Goal: Obtain resource: Download file/media

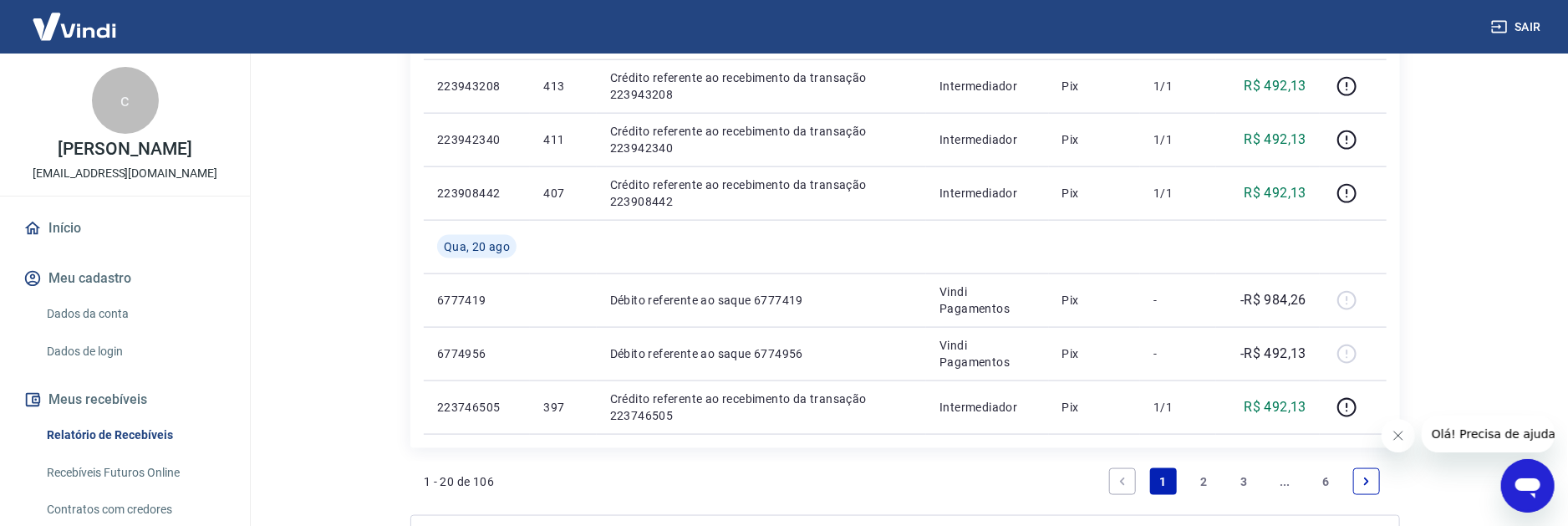
scroll to position [1319, 0]
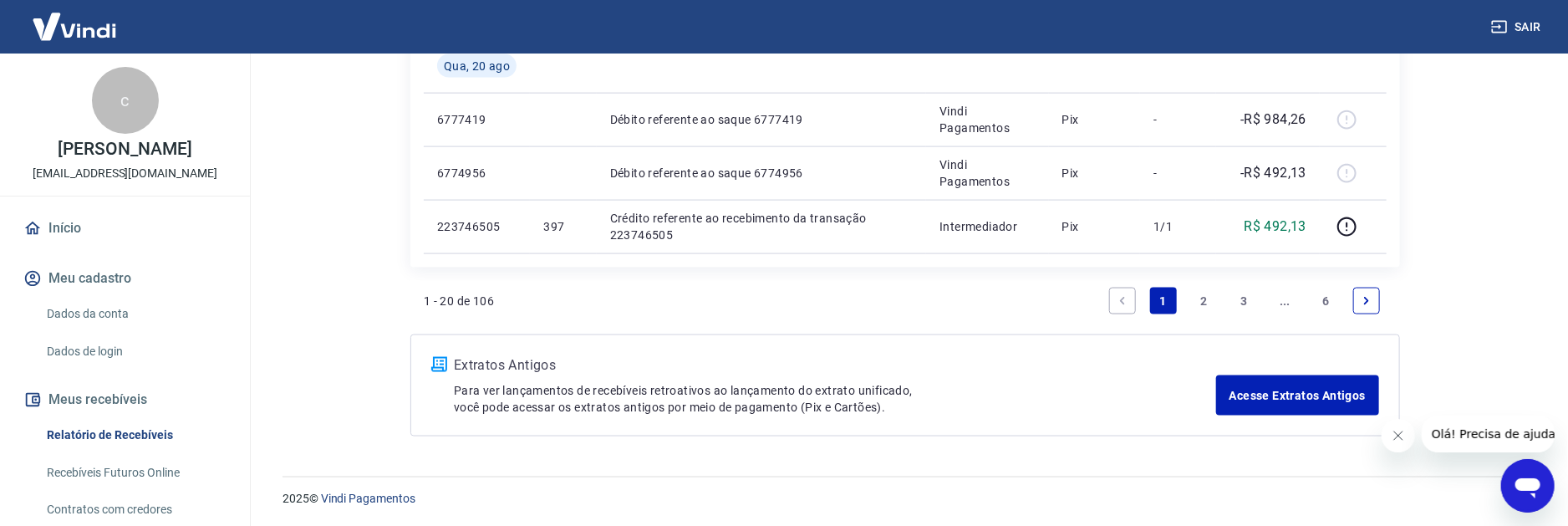
click at [1393, 436] on icon "Fechar mensagem da empresa" at bounding box center [1398, 435] width 13 height 13
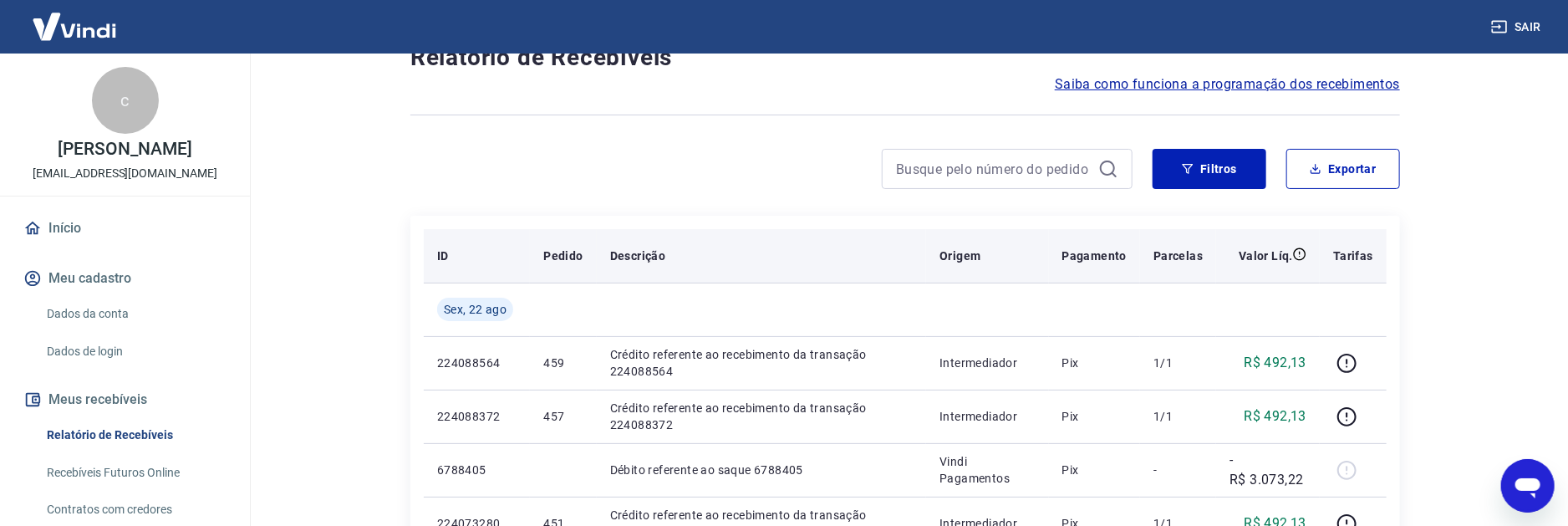
scroll to position [0, 0]
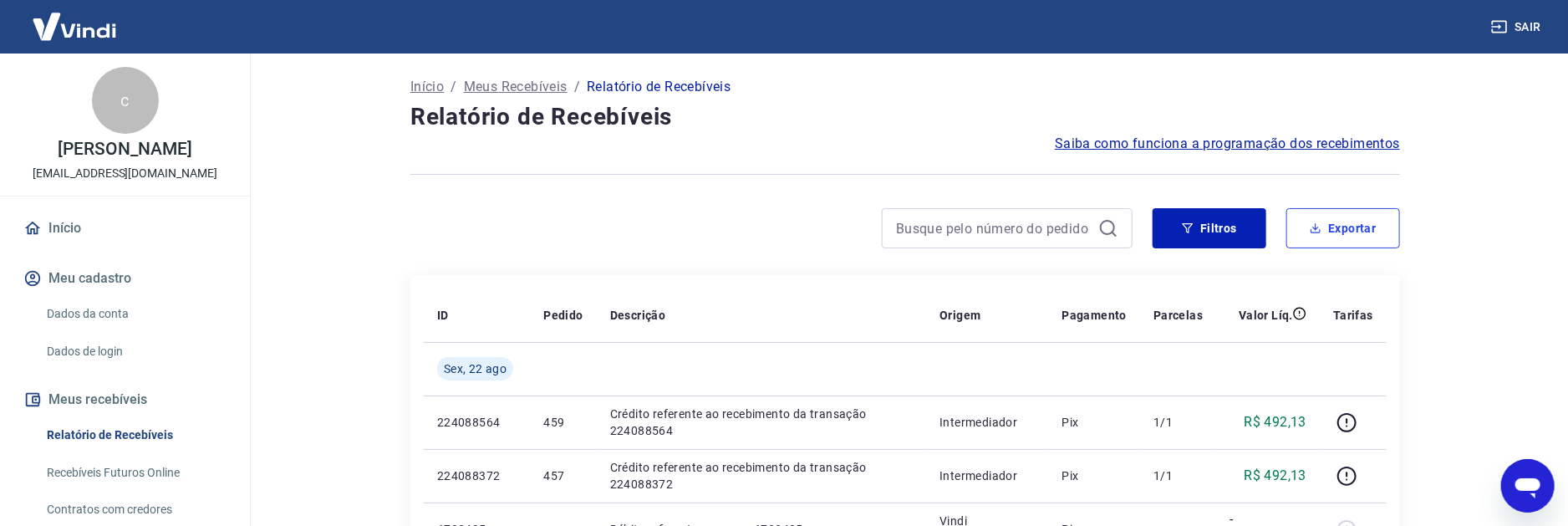
click at [1343, 231] on button "Exportar" at bounding box center [1343, 228] width 114 height 40
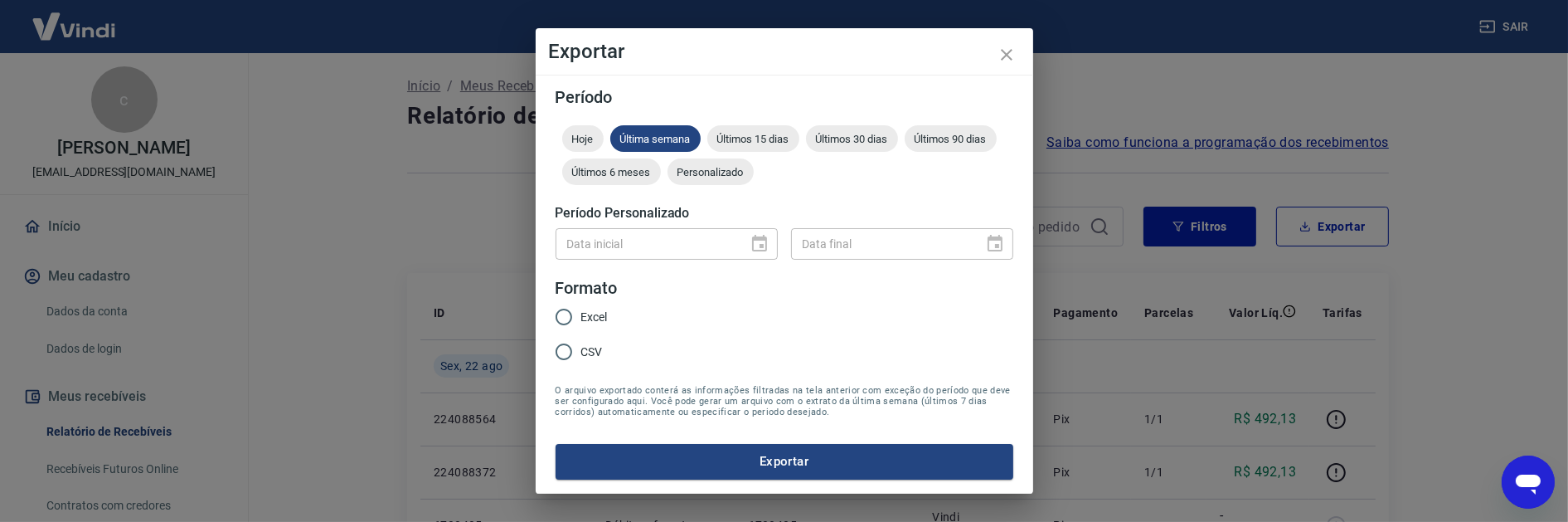
click at [743, 250] on div "Data inicial" at bounding box center [666, 243] width 222 height 31
click at [561, 324] on input "Excel" at bounding box center [563, 316] width 34 height 34
radio input "true"
click at [622, 172] on span "Últimos 6 meses" at bounding box center [611, 172] width 99 height 12
click at [816, 461] on button "Exportar" at bounding box center [784, 460] width 457 height 34
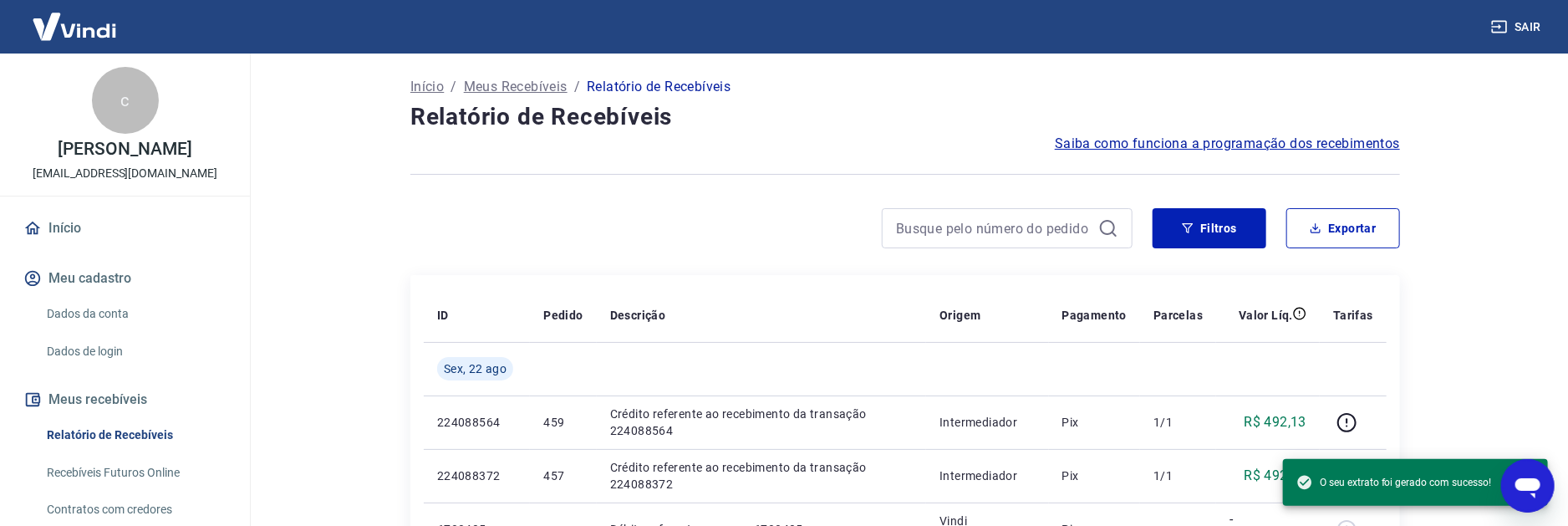
click at [663, 229] on div at bounding box center [771, 228] width 722 height 40
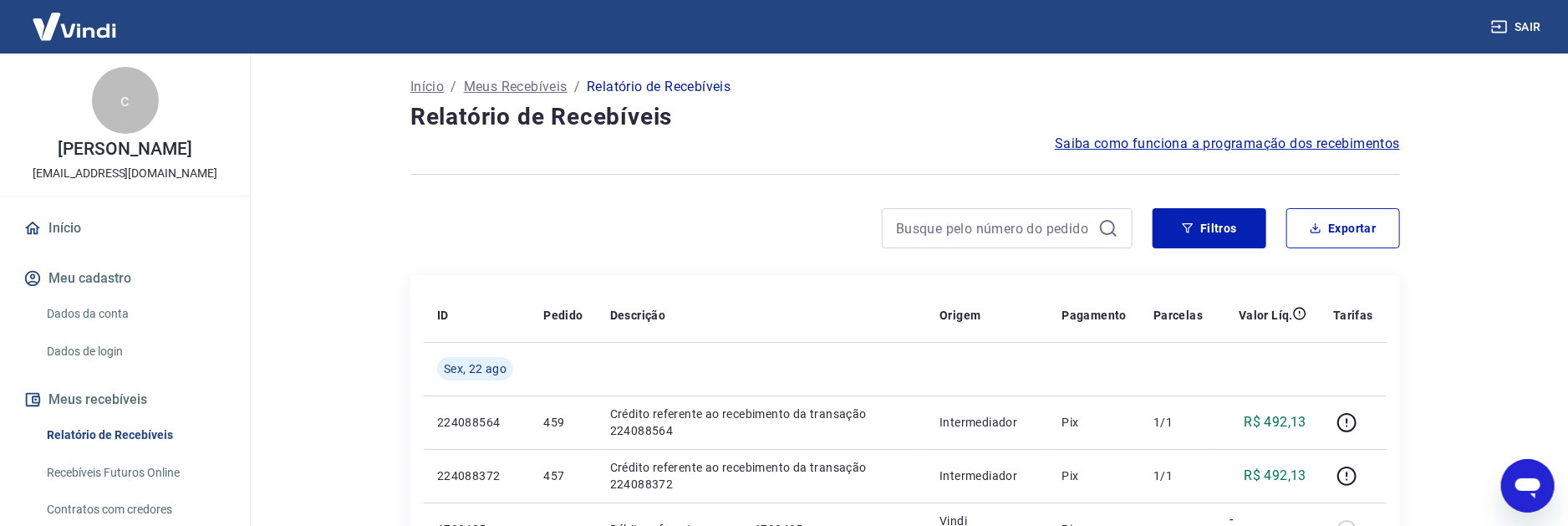
click at [613, 232] on div at bounding box center [771, 228] width 722 height 40
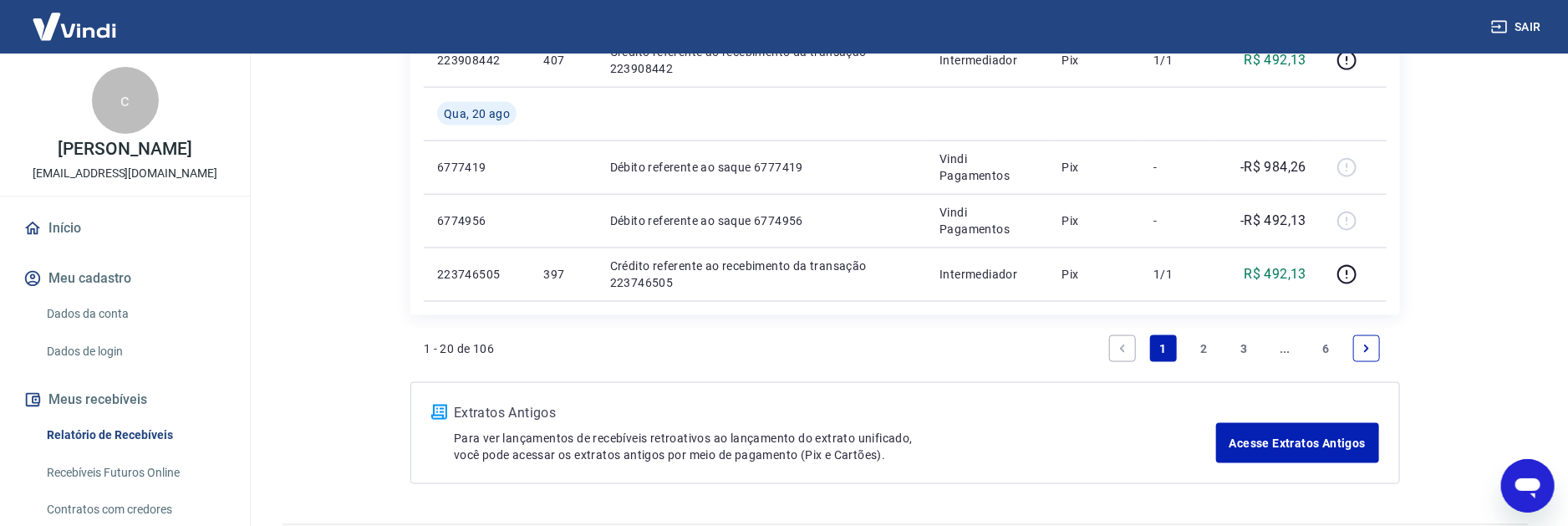
scroll to position [1236, 0]
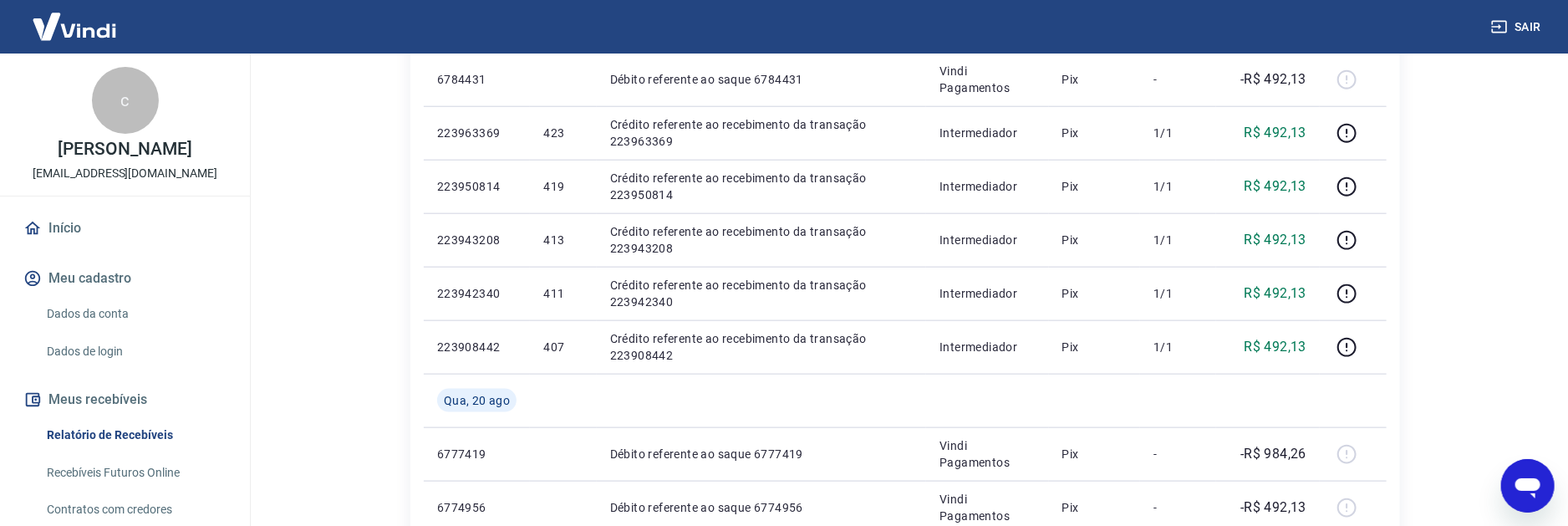
click at [106, 33] on img at bounding box center [74, 26] width 109 height 51
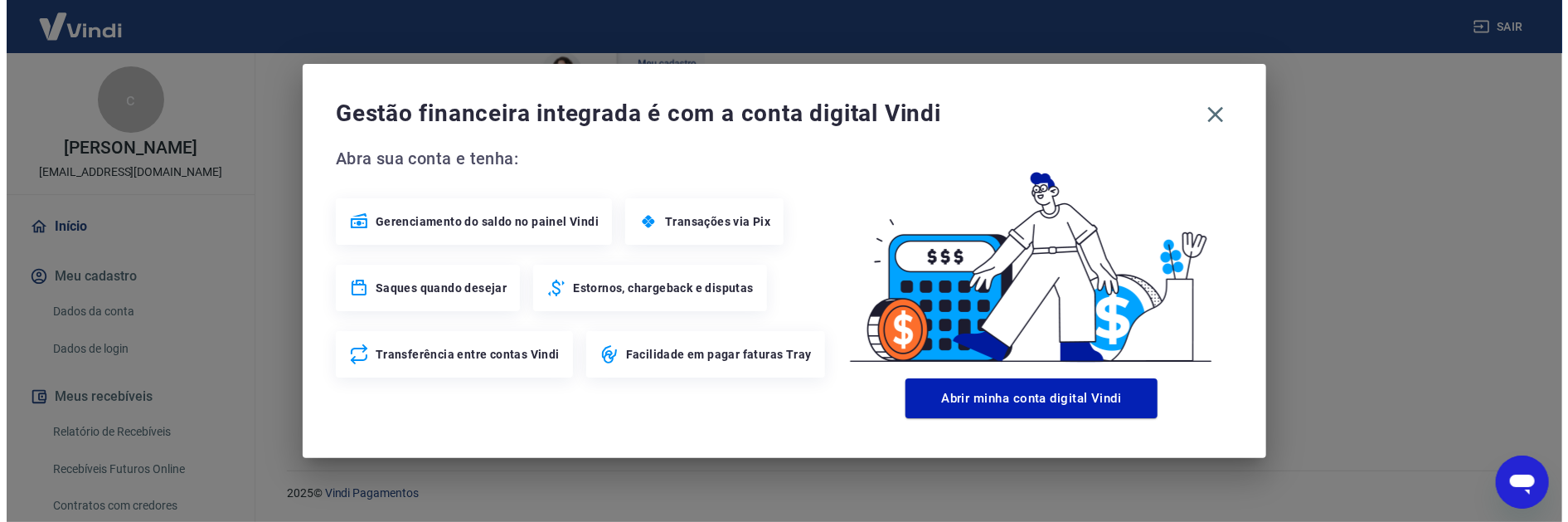
scroll to position [845, 0]
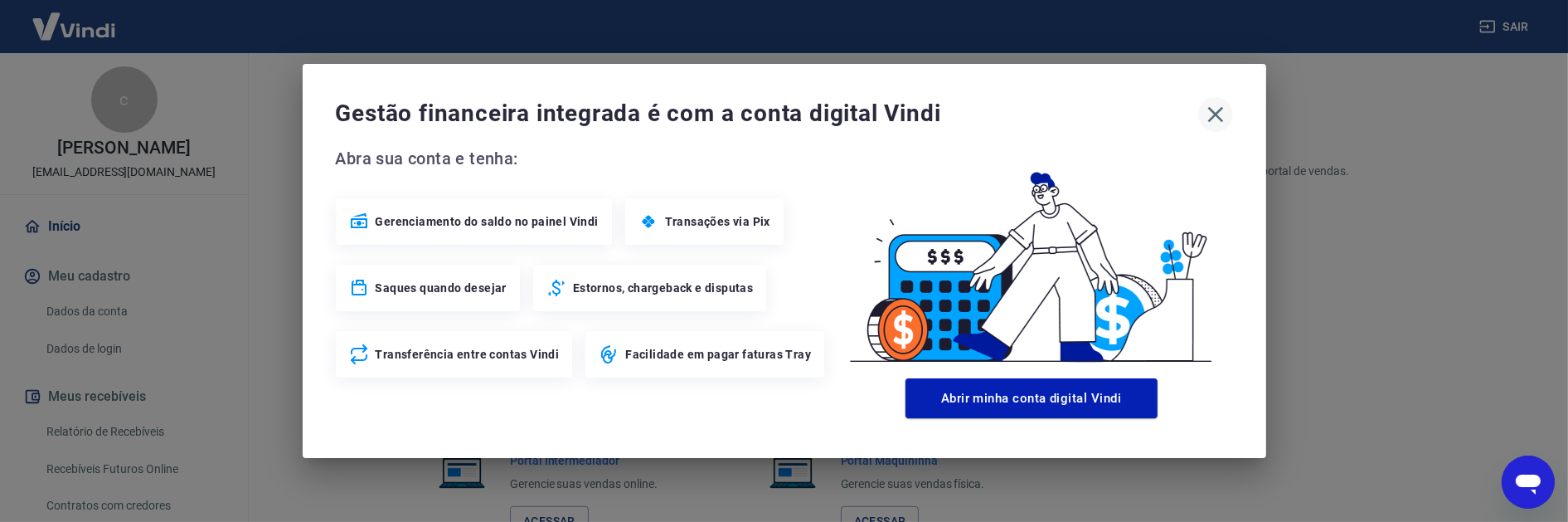
click at [1200, 124] on button "button" at bounding box center [1215, 114] width 34 height 34
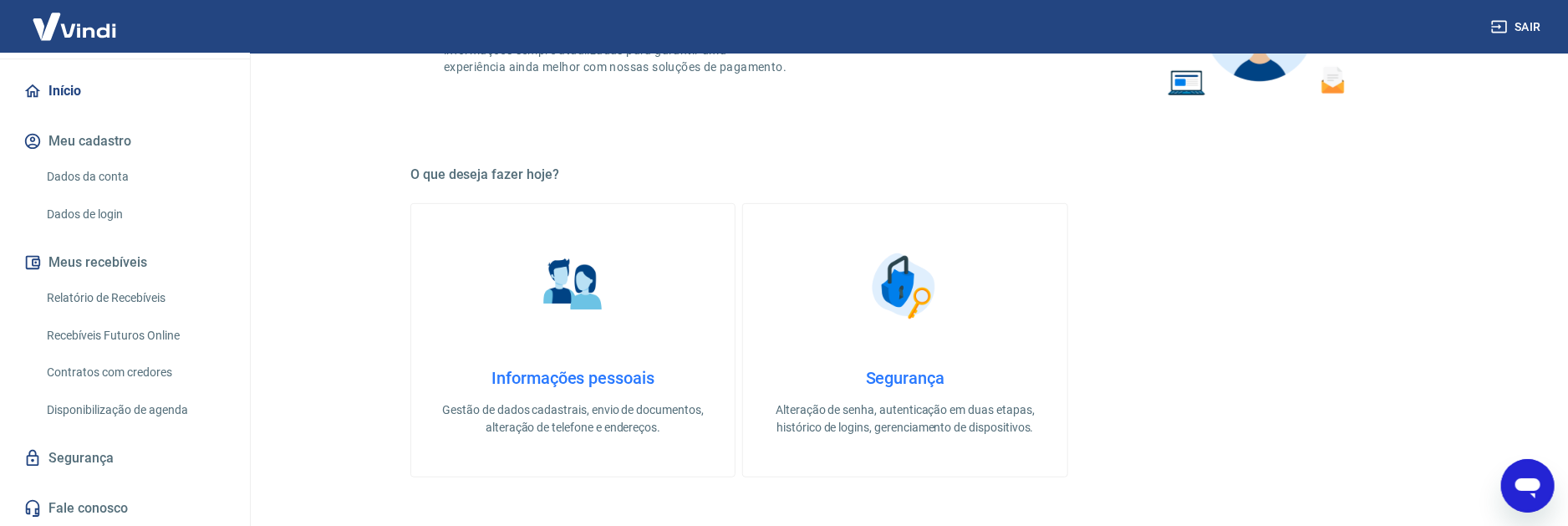
scroll to position [585, 0]
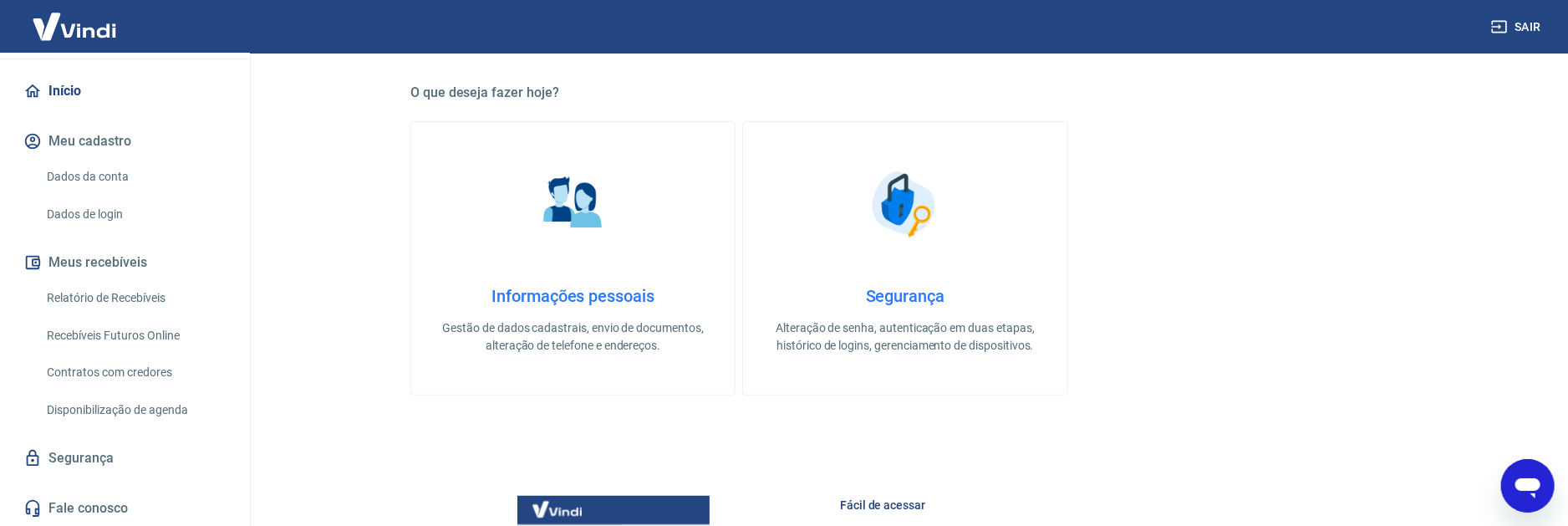
click at [117, 415] on link "Disponibilização de agenda" at bounding box center [135, 410] width 190 height 34
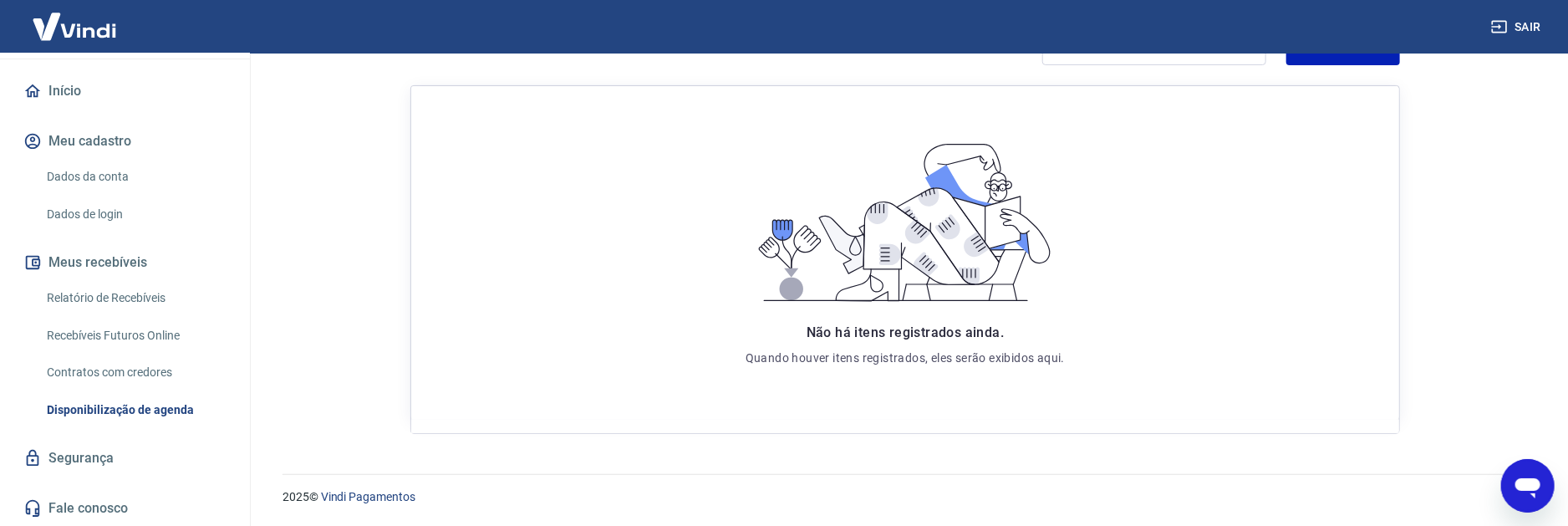
click at [140, 378] on link "Contratos com credores" at bounding box center [135, 372] width 190 height 34
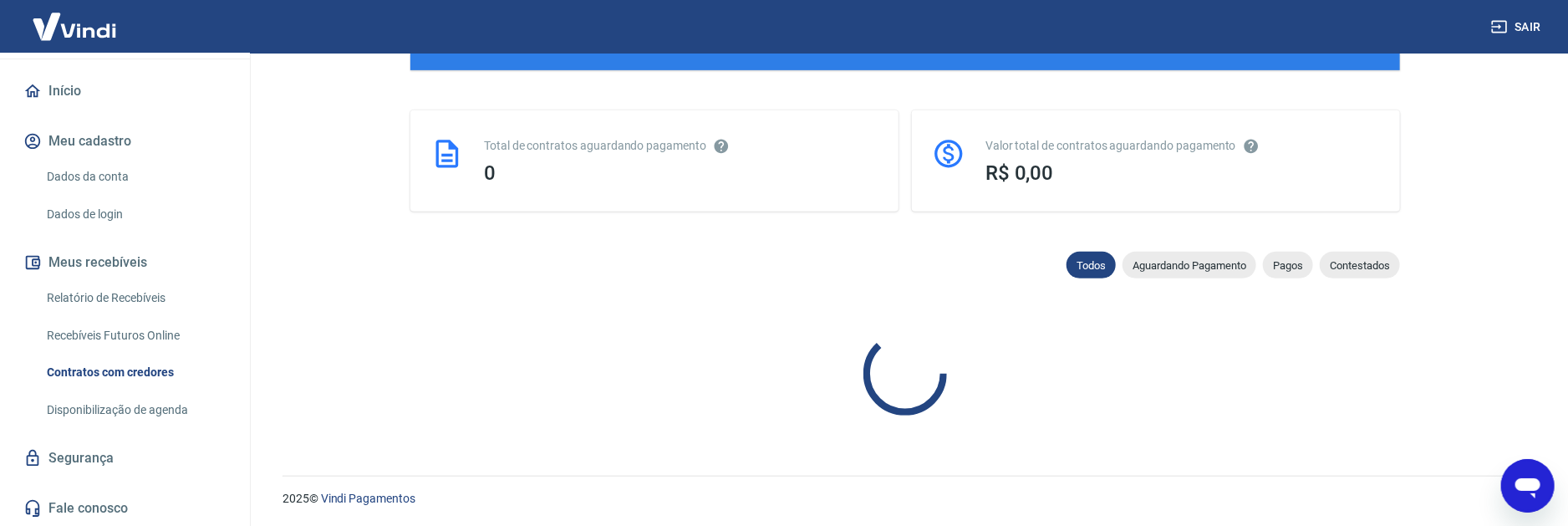
scroll to position [848, 0]
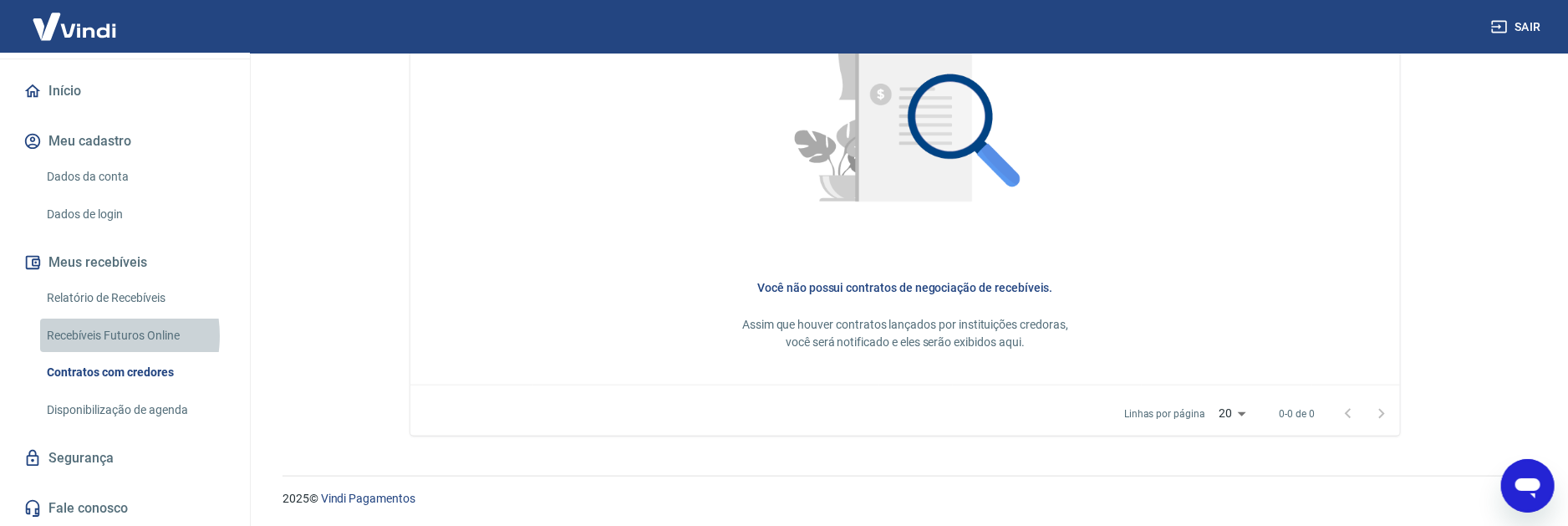
click at [87, 334] on link "Recebíveis Futuros Online" at bounding box center [135, 335] width 190 height 34
click at [516, 279] on h6 "Você não possui contratos de negociação de recebíveis." at bounding box center [905, 287] width 937 height 17
